Goal: Task Accomplishment & Management: Use online tool/utility

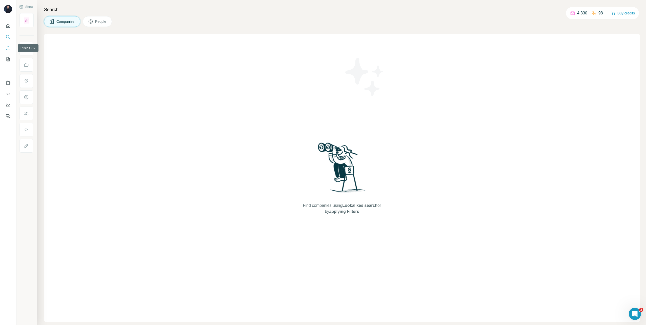
click at [6, 46] on icon "Enrich CSV" at bounding box center [8, 48] width 5 height 5
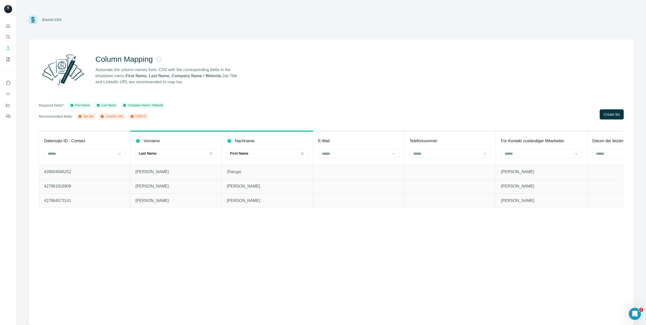
click at [155, 153] on p "Last Name" at bounding box center [148, 153] width 18 height 5
click at [155, 153] on input at bounding box center [173, 154] width 68 height 6
click at [165, 152] on div "Last Name" at bounding box center [173, 153] width 68 height 5
click at [160, 141] on div "Vorname" at bounding box center [175, 141] width 81 height 6
click at [212, 154] on icon at bounding box center [211, 153] width 3 height 3
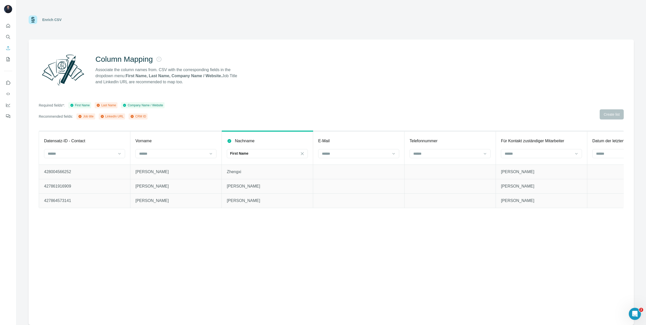
click at [304, 153] on icon at bounding box center [302, 153] width 5 height 5
click at [183, 152] on input at bounding box center [173, 154] width 68 height 6
click at [171, 165] on div "First Name" at bounding box center [176, 165] width 72 height 5
click at [266, 156] on input at bounding box center [264, 154] width 68 height 6
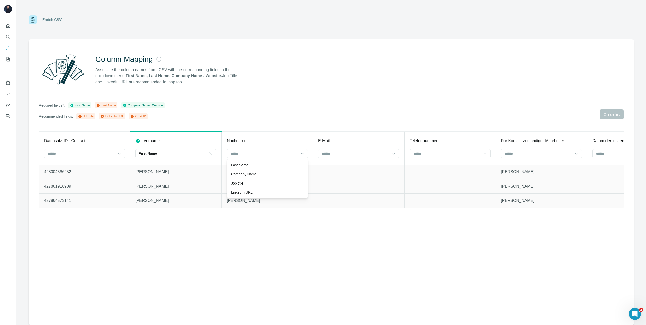
click at [251, 166] on div "Last Name" at bounding box center [267, 165] width 72 height 5
click at [346, 154] on input at bounding box center [356, 154] width 68 height 6
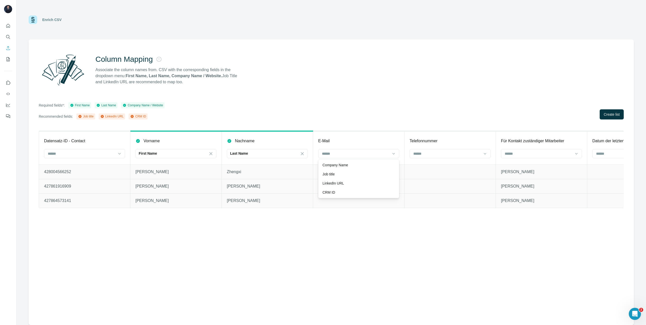
click at [485, 241] on div "Column Mapping Associate the column names from. CSV with the corresponding fiel…" at bounding box center [331, 182] width 605 height 286
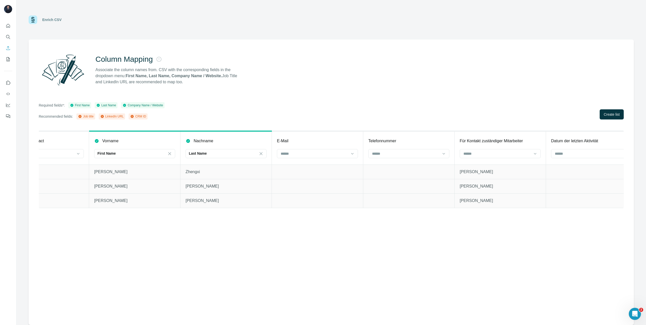
scroll to position [0, 36]
click at [303, 155] on input at bounding box center [319, 154] width 68 height 6
click at [308, 120] on div "Column Mapping Associate the column names from. CSV with the corresponding fiel…" at bounding box center [331, 182] width 605 height 286
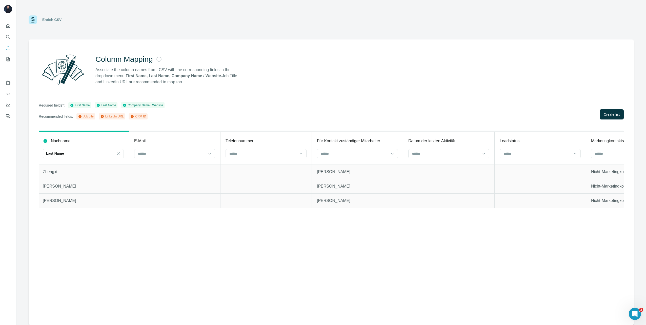
scroll to position [0, 157]
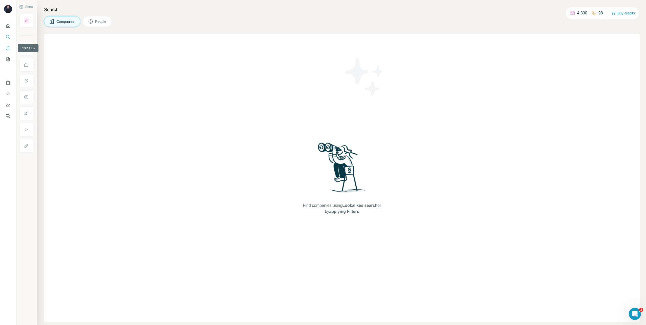
click at [8, 49] on icon "Enrich CSV" at bounding box center [8, 48] width 5 height 5
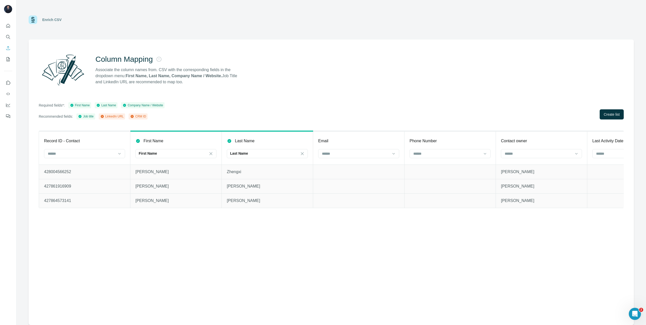
click at [106, 154] on input at bounding box center [81, 154] width 68 height 6
click at [92, 173] on div "CRM ID" at bounding box center [84, 174] width 72 height 5
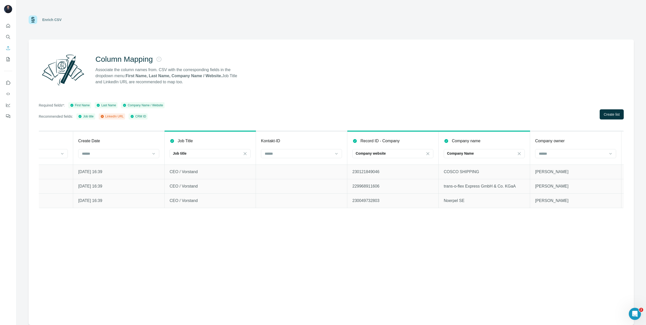
scroll to position [0, 789]
click at [428, 154] on icon at bounding box center [426, 153] width 5 height 5
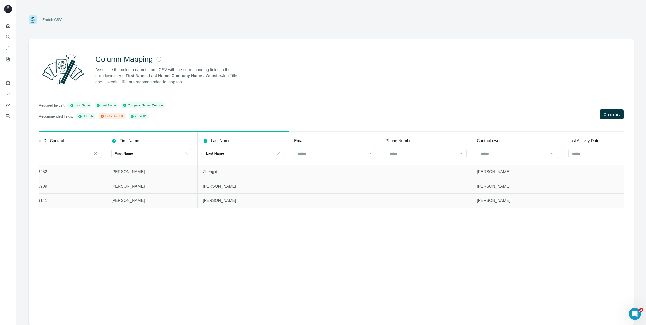
scroll to position [0, 0]
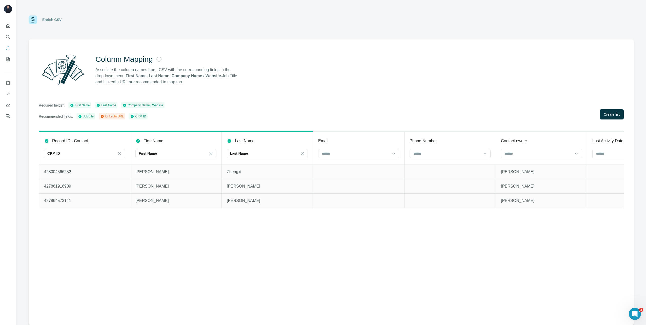
click at [606, 115] on span "Create list" at bounding box center [612, 114] width 16 height 5
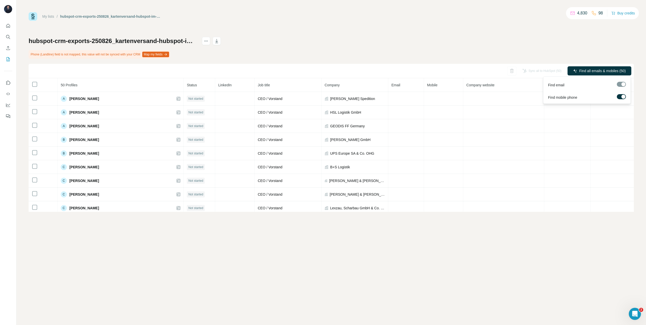
click at [620, 84] on div at bounding box center [621, 84] width 9 height 5
click at [605, 71] on span "Find all emails & mobiles (50)" at bounding box center [602, 70] width 47 height 5
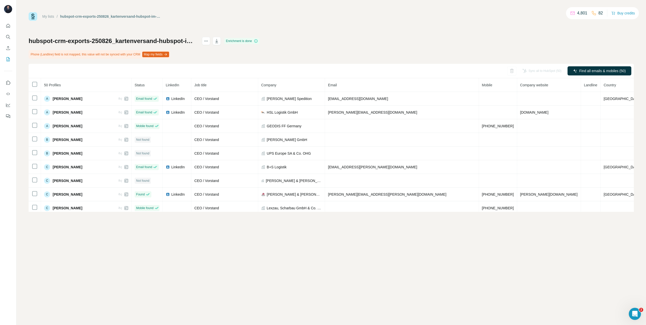
click at [249, 39] on div "Enrichment is done" at bounding box center [241, 41] width 35 height 6
click at [219, 42] on icon "button" at bounding box center [216, 40] width 5 height 5
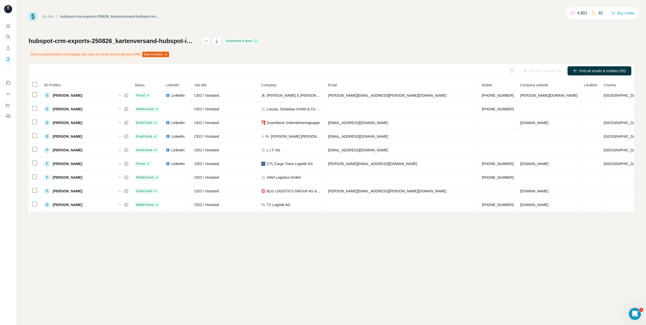
scroll to position [95, 0]
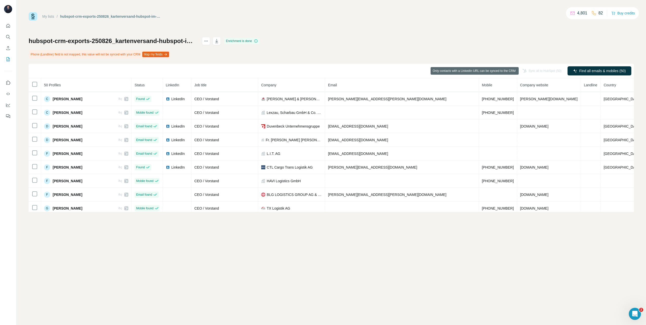
click at [546, 69] on div "Sync all to HubSpot (50)" at bounding box center [542, 70] width 46 height 9
click at [258, 41] on icon at bounding box center [256, 41] width 4 height 4
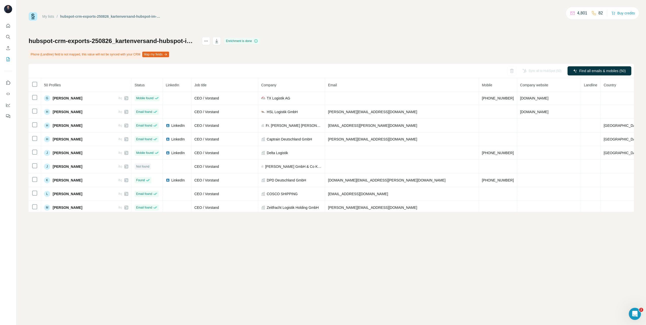
scroll to position [220, 0]
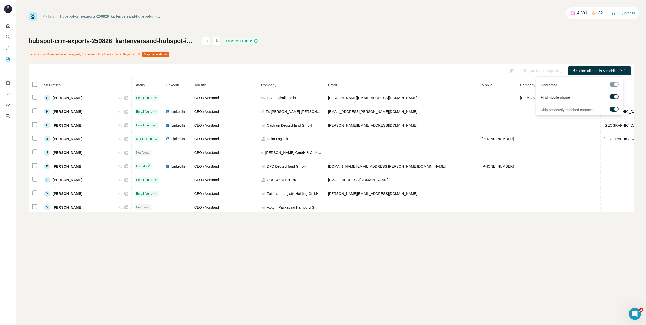
click at [614, 85] on div at bounding box center [614, 84] width 9 height 5
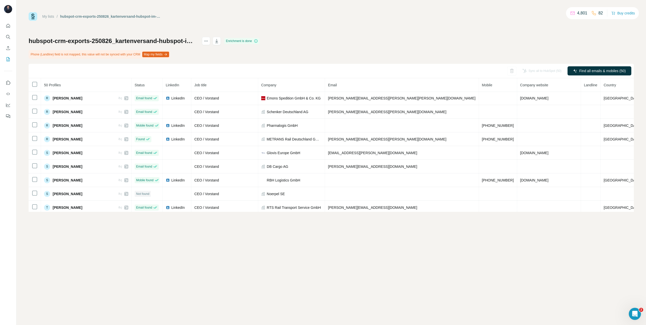
scroll to position [523, 0]
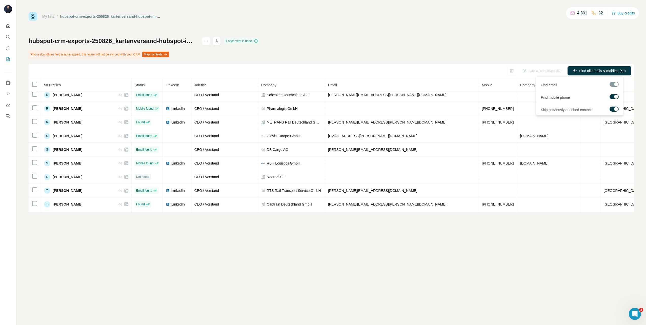
click at [581, 69] on span "Find all emails & mobiles (50)" at bounding box center [602, 70] width 47 height 5
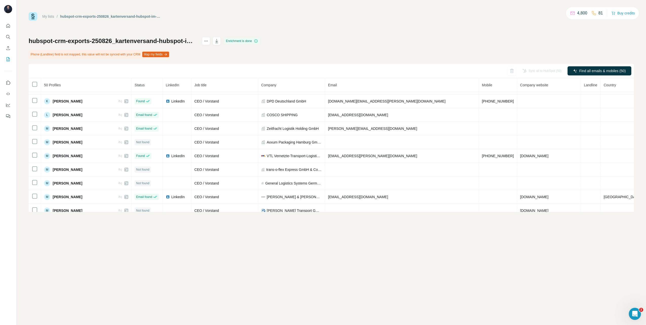
scroll to position [281, 0]
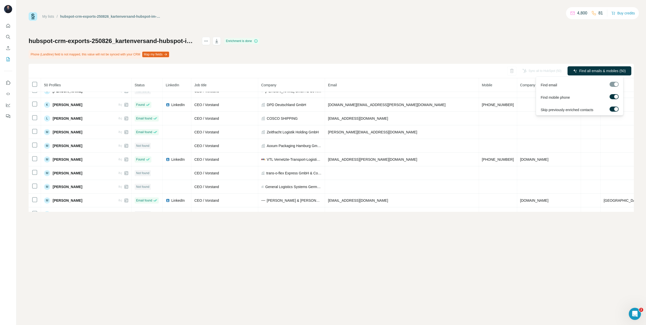
click at [591, 69] on span "Find all emails & mobiles (50)" at bounding box center [602, 70] width 47 height 5
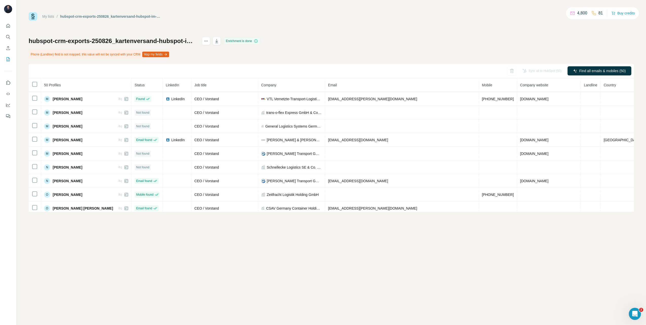
scroll to position [366, 0]
